Goal: Task Accomplishment & Management: Manage account settings

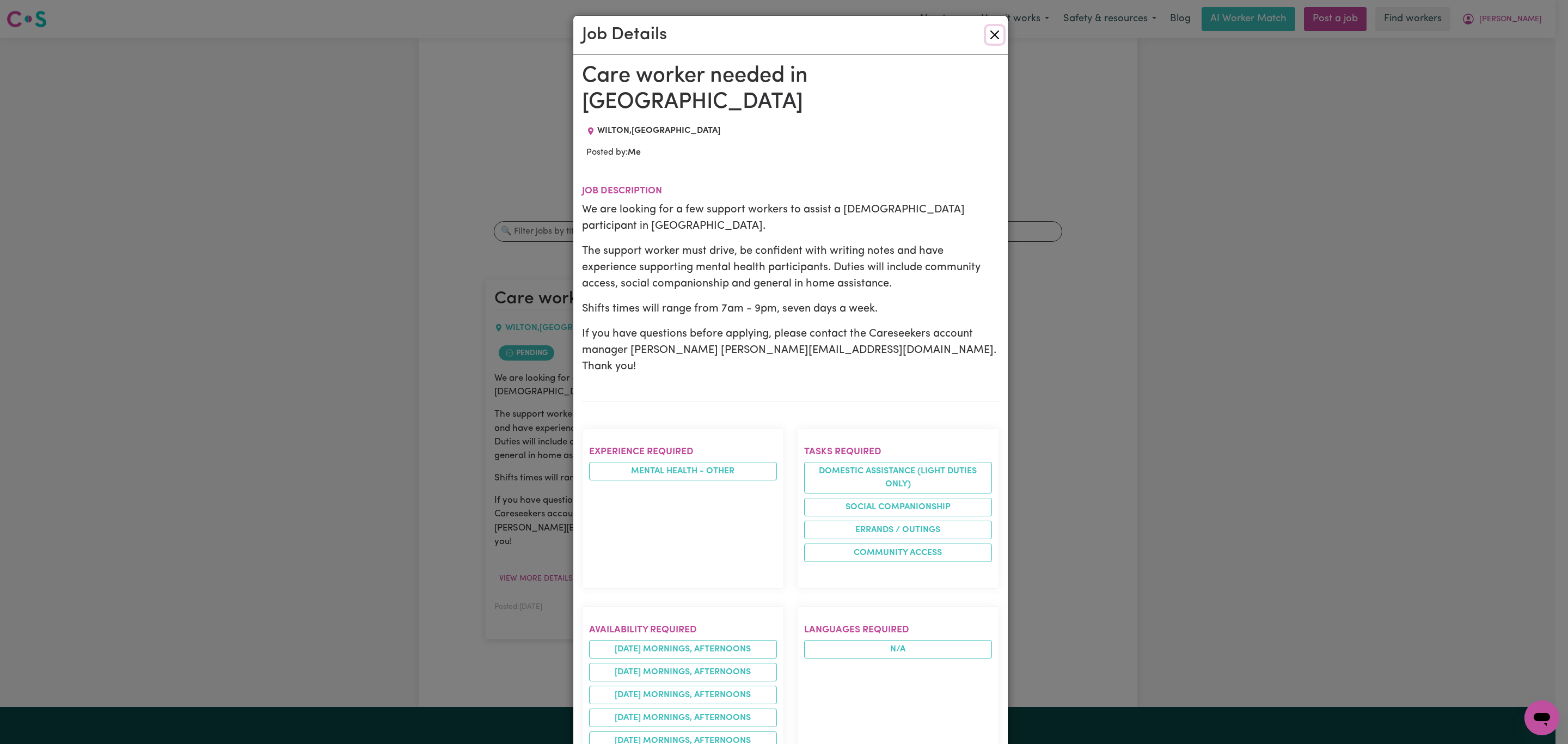
drag, startPoint x: 990, startPoint y: 38, endPoint x: 847, endPoint y: 3, distance: 147.2
click at [988, 36] on button "Close" at bounding box center [995, 35] width 17 height 17
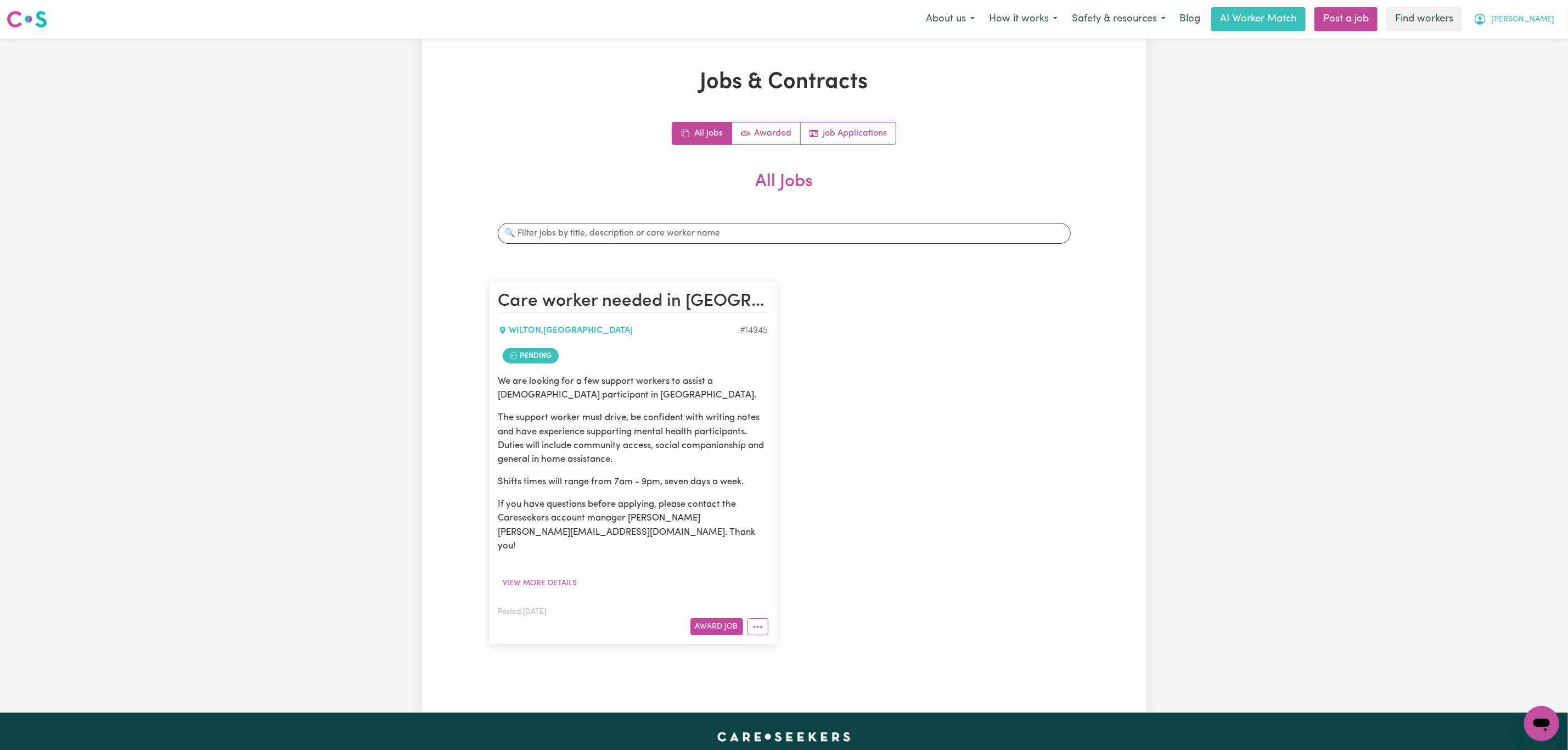
click at [1558, 13] on button "[PERSON_NAME]" at bounding box center [1513, 19] width 95 height 23
click at [1538, 37] on link "My Dashboard" at bounding box center [1517, 42] width 87 height 21
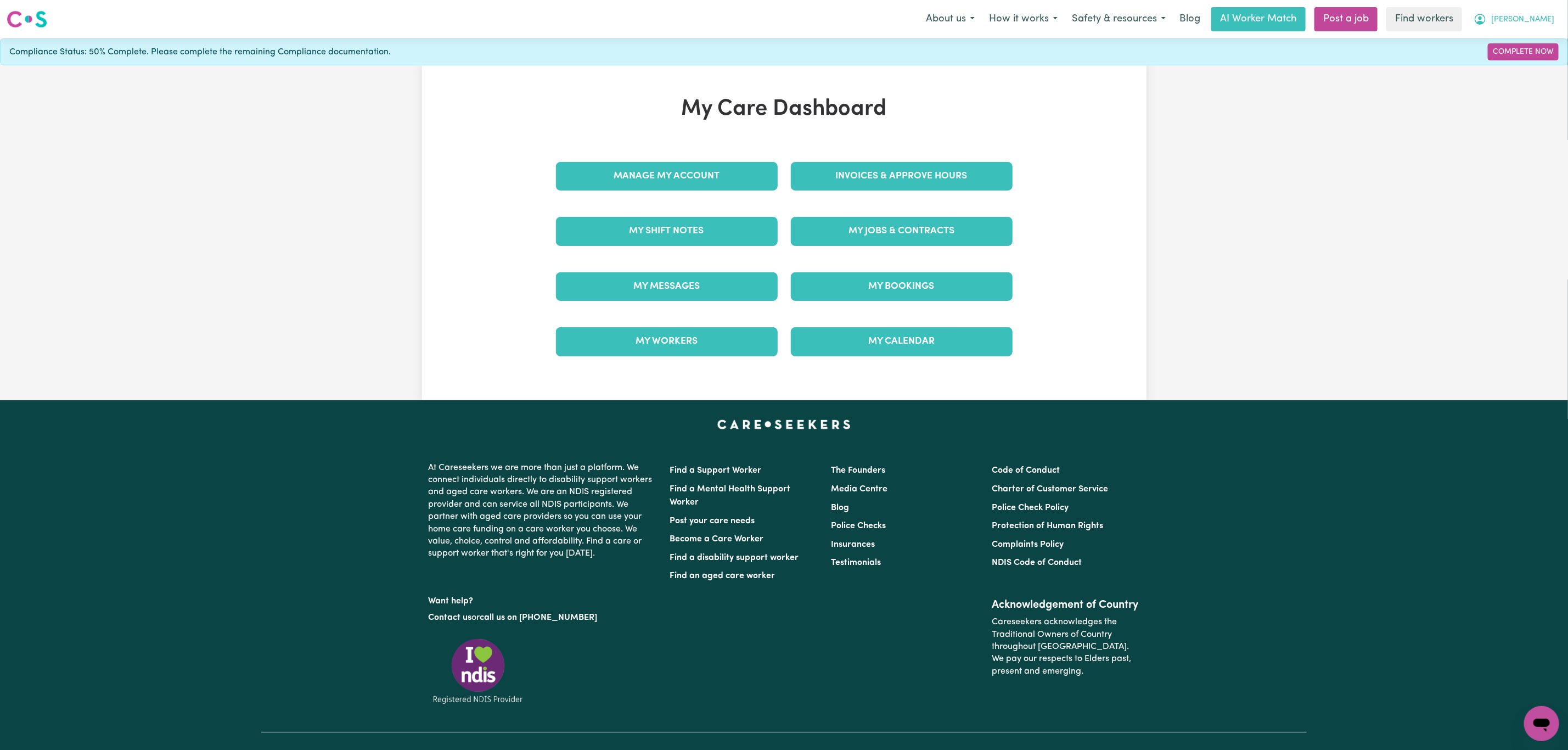
click at [1550, 20] on span "[PERSON_NAME]" at bounding box center [1522, 20] width 63 height 12
click at [1513, 63] on link "Logout" at bounding box center [1517, 63] width 87 height 21
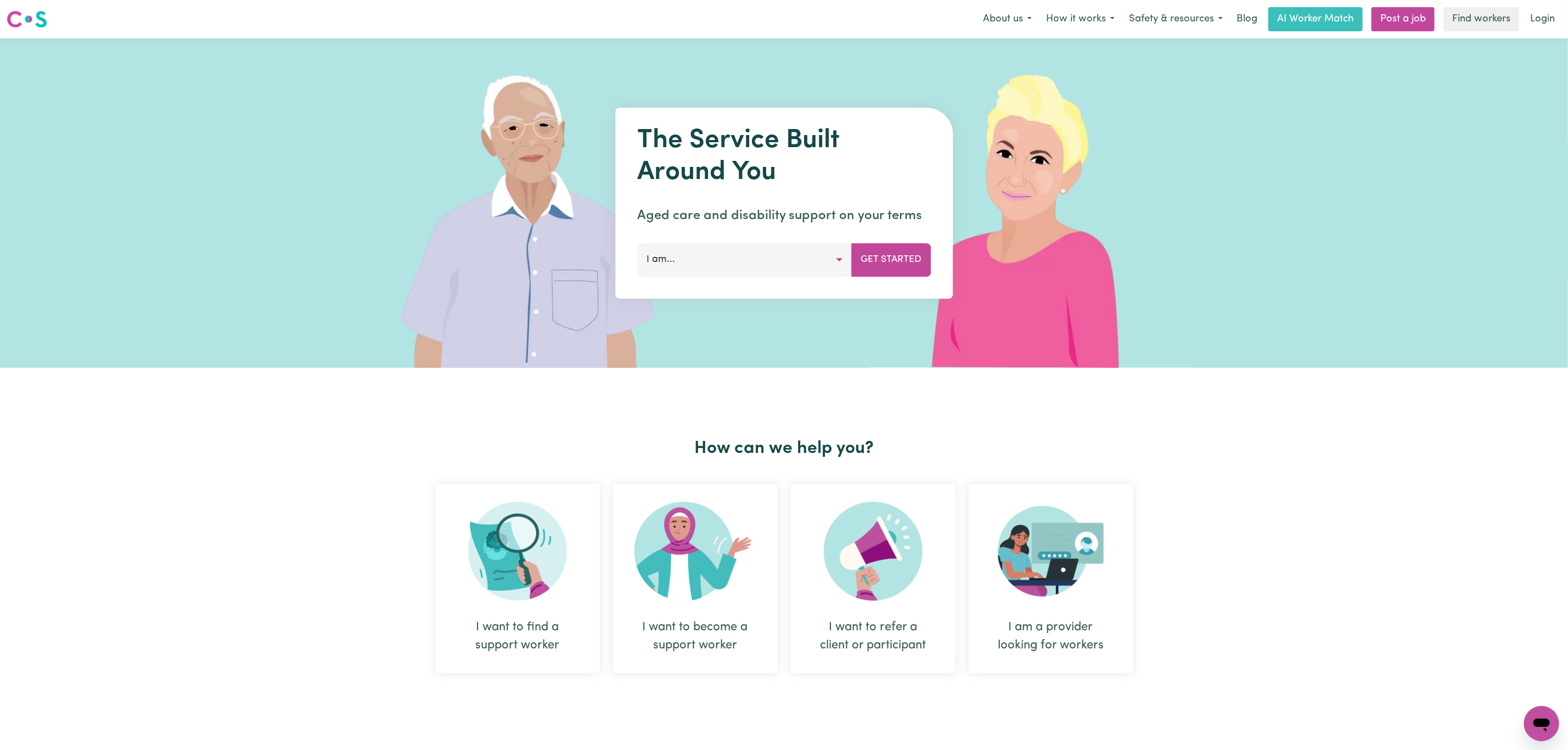
click at [1538, 32] on div "Menu About us How it works Safety & resources Blog AI Worker Match Post a job F…" at bounding box center [784, 19] width 1568 height 25
click at [1543, 18] on link "Login" at bounding box center [1542, 19] width 38 height 24
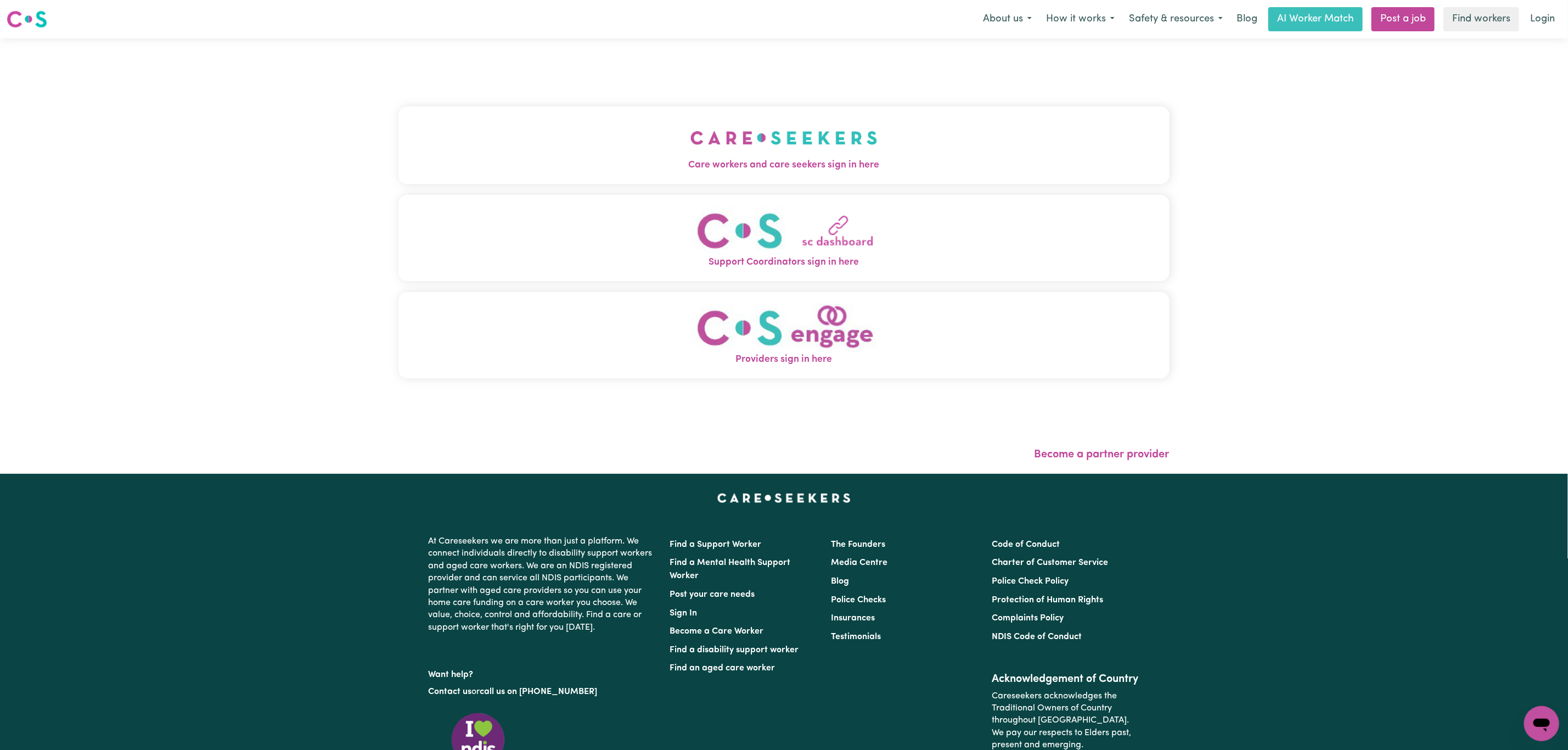
click at [691, 144] on img "Care workers and care seekers sign in here" at bounding box center [784, 138] width 187 height 41
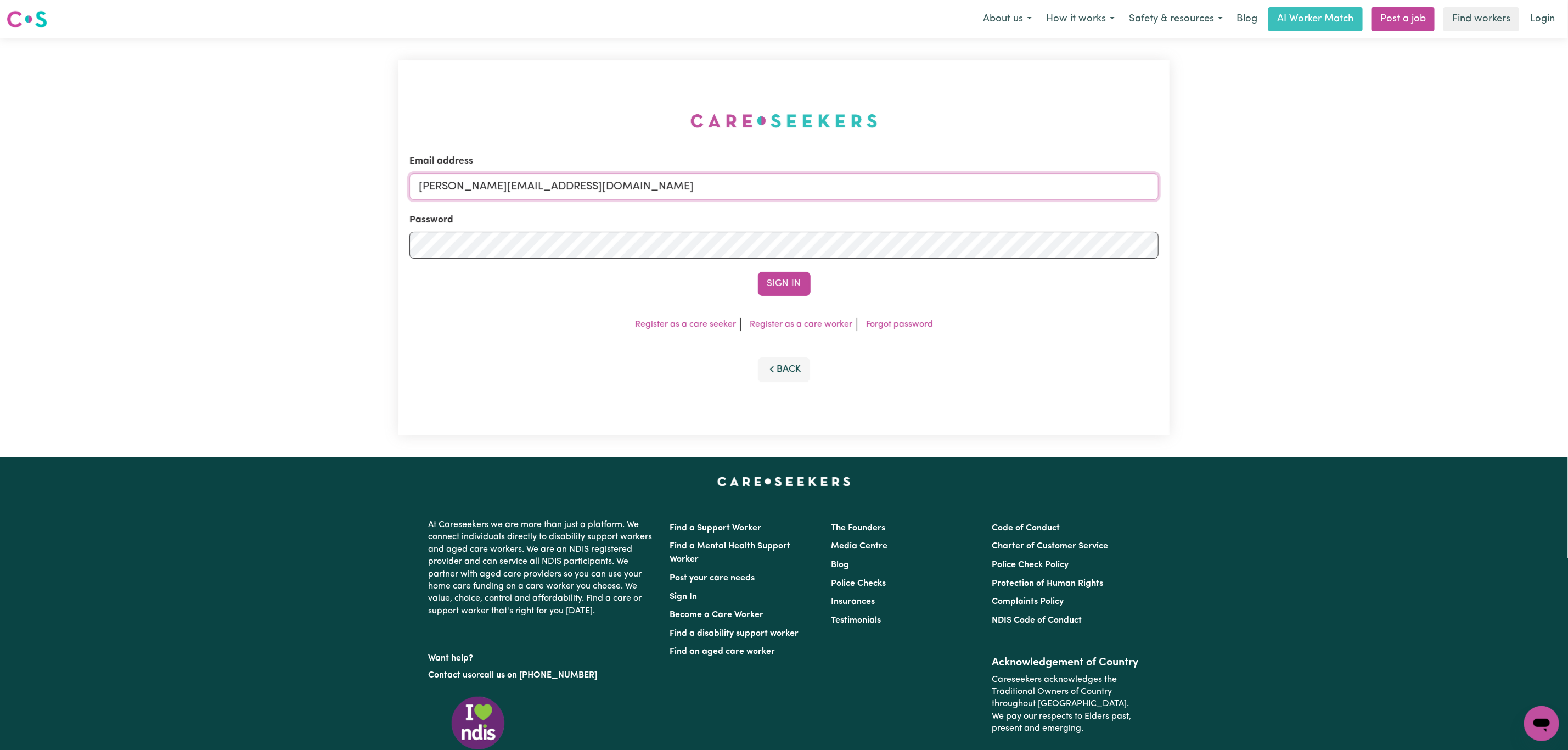
drag, startPoint x: 545, startPoint y: 175, endPoint x: 540, endPoint y: 196, distance: 21.6
click at [545, 175] on input "[PERSON_NAME][EMAIL_ADDRESS][DOMAIN_NAME]" at bounding box center [784, 187] width 749 height 27
drag, startPoint x: 481, startPoint y: 184, endPoint x: 797, endPoint y: 134, distance: 319.9
click at [797, 134] on div "Email address [EMAIL_ADDRESS][PERSON_NAME][DOMAIN_NAME] Password Sign In Regist…" at bounding box center [784, 248] width 771 height 375
type input "superuser~[EMAIL_ADDRESS][DOMAIN_NAME]"
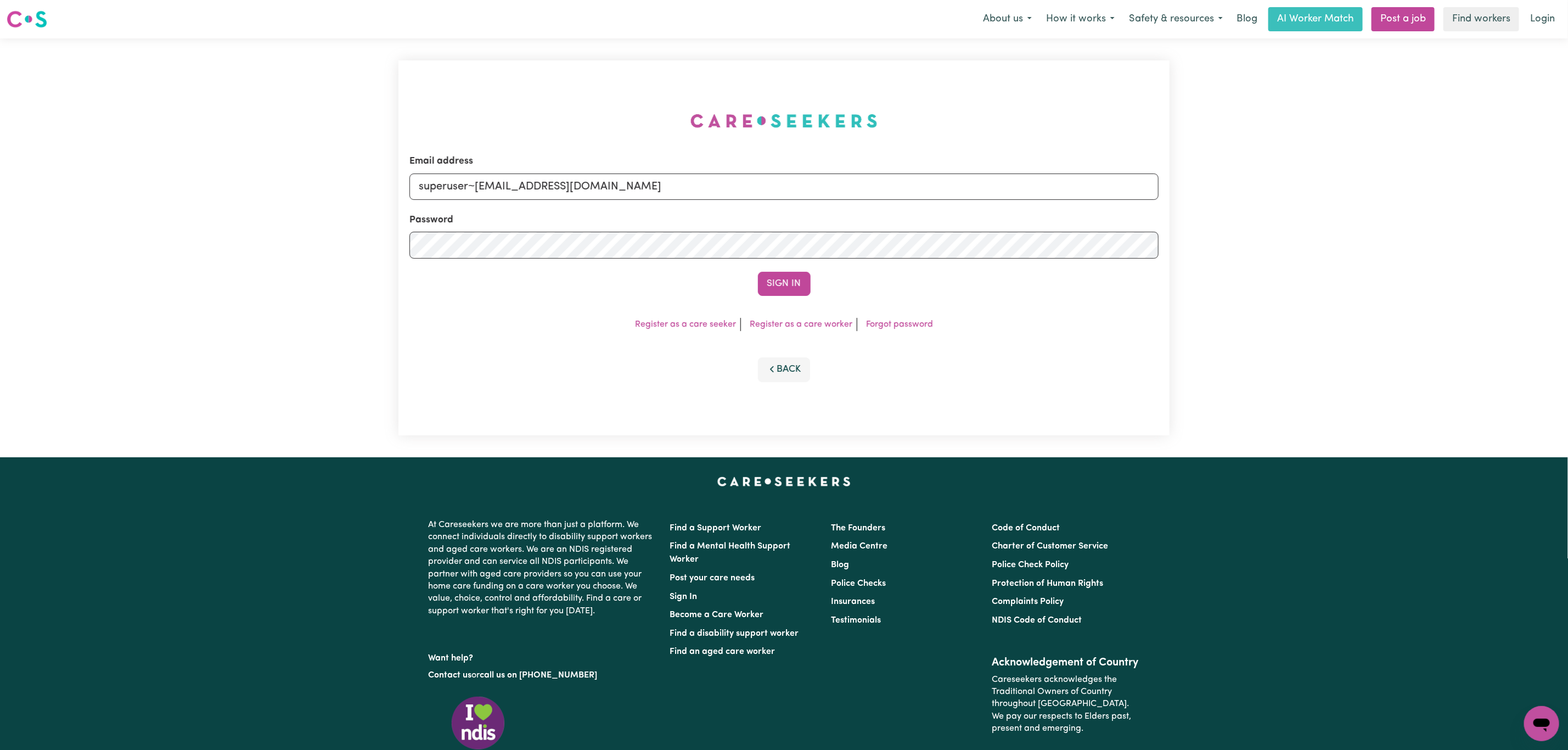
click at [758, 272] on button "Sign In" at bounding box center [784, 284] width 53 height 24
